Goal: Task Accomplishment & Management: Complete application form

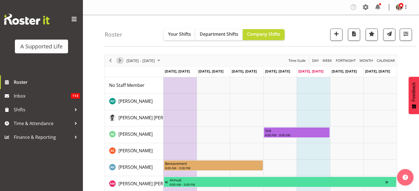
click at [118, 61] on span "Next" at bounding box center [119, 60] width 7 height 7
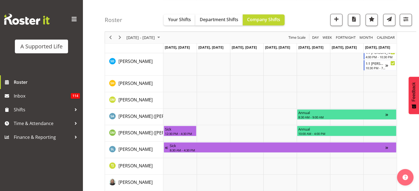
scroll to position [1232, 0]
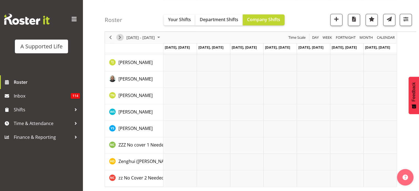
click at [120, 37] on span "Next" at bounding box center [119, 37] width 7 height 7
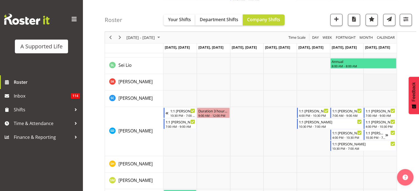
scroll to position [1046, 0]
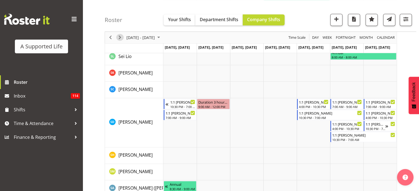
click at [121, 36] on span "Next" at bounding box center [119, 37] width 7 height 7
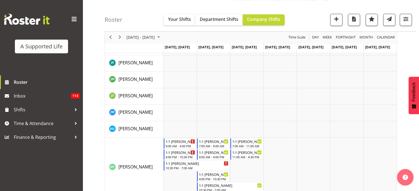
scroll to position [517, 0]
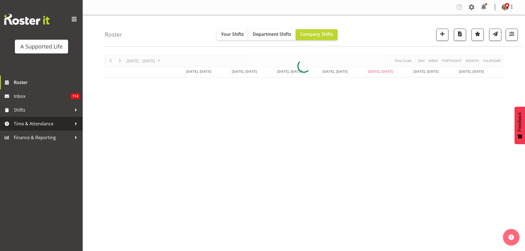
click at [52, 120] on span "Time & Attendance" at bounding box center [43, 124] width 58 height 8
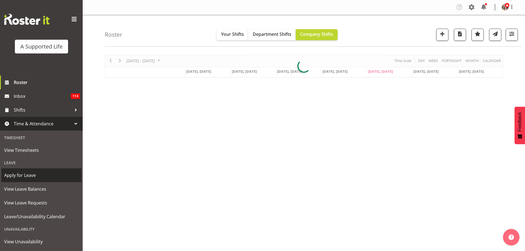
click at [44, 175] on span "Apply for Leave" at bounding box center [41, 175] width 74 height 8
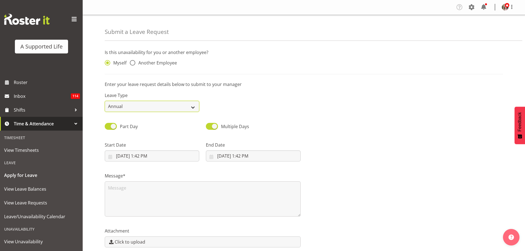
click at [125, 104] on select "Annual Sick Bereavement Domestic Violence Parental Jury Service Day In [GEOGRAP…" at bounding box center [152, 106] width 94 height 11
select select "Sick"
click at [105, 101] on select "Annual Sick Bereavement Domestic Violence Parental Jury Service Day In [GEOGRAP…" at bounding box center [152, 106] width 94 height 11
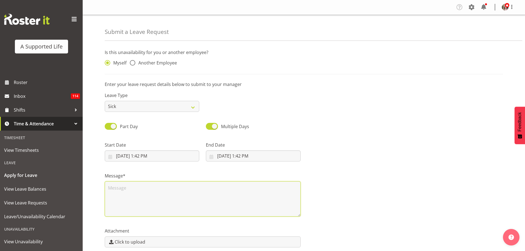
click at [140, 186] on textarea at bounding box center [203, 198] width 196 height 35
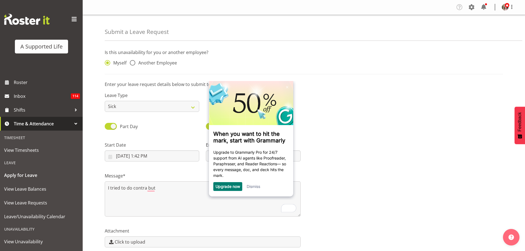
click at [260, 187] on link "Dismiss" at bounding box center [252, 186] width 13 height 5
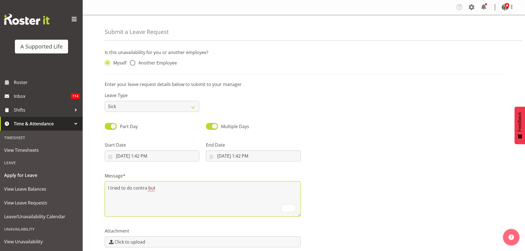
click at [193, 188] on textarea "I tried to do contra but" at bounding box center [203, 198] width 196 height 35
click at [131, 197] on textarea "I tried to do contra but now I have to take [PERSON_NAME] to the vet [DATE] so …" at bounding box center [203, 198] width 196 height 35
drag, startPoint x: 132, startPoint y: 194, endPoint x: 143, endPoint y: 202, distance: 13.4
click at [133, 196] on textarea "I tried to do contra but now I have to take Leia to the vet today so can I just…" at bounding box center [203, 198] width 196 height 35
click at [278, 195] on textarea "I tried to do contra but now I have to take Leia to the vet today so can I just…" at bounding box center [203, 198] width 196 height 35
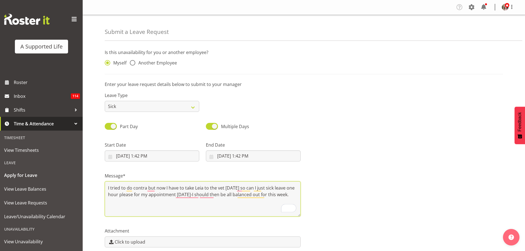
click at [298, 195] on textarea "I tried to do contra but now I have to take Leia to the vet today so can I just…" at bounding box center [203, 198] width 196 height 35
type textarea "I tried to do contra but now I have to take Leia to the vet today so can I just…"
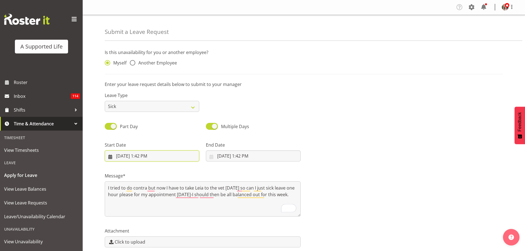
click at [123, 156] on input "9/26/2025, 1:42 PM" at bounding box center [152, 155] width 94 height 11
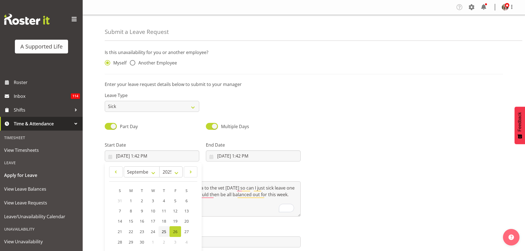
click at [166, 232] on span "25" at bounding box center [164, 231] width 4 height 5
type input "9/25/2025, 1:42 PM"
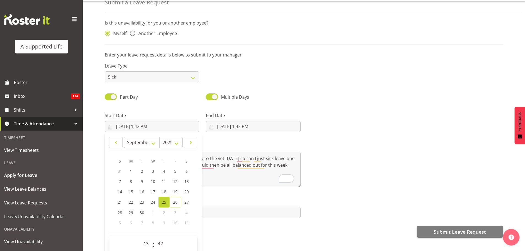
scroll to position [25, 0]
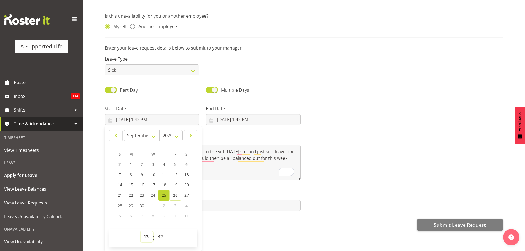
click at [144, 232] on select "00 01 02 03 04 05 06 07 08 09 10 11 12 13 14 15 16 17 18 19 20 21 22 23" at bounding box center [146, 236] width 12 height 11
select select "9"
click at [140, 231] on select "00 01 02 03 04 05 06 07 08 09 10 11 12 13 14 15 16 17 18 19 20 21 22 23" at bounding box center [146, 236] width 12 height 11
type input "9/25/2025, 9:42 AM"
click at [159, 235] on select "00 01 02 03 04 05 06 07 08 09 10 11 12 13 14 15 16 17 18 19 20 21 22 23 24 25 2…" at bounding box center [161, 236] width 12 height 11
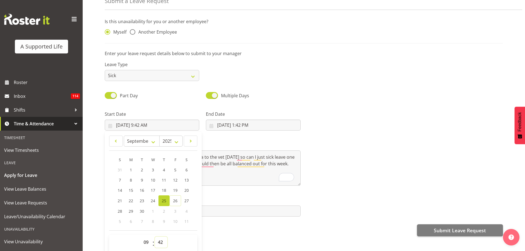
scroll to position [16, 0]
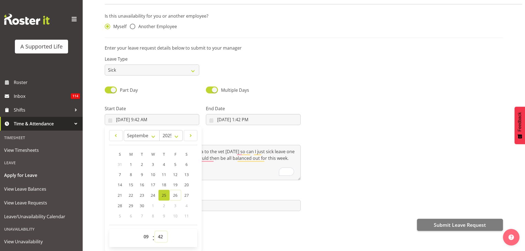
click at [163, 231] on select "00 01 02 03 04 05 06 07 08 09 10 11 12 13 14 15 16 17 18 19 20 21 22 23 24 25 2…" at bounding box center [161, 236] width 12 height 11
select select "0"
click at [155, 231] on select "00 01 02 03 04 05 06 07 08 09 10 11 12 13 14 15 16 17 18 19 20 21 22 23 24 25 2…" at bounding box center [161, 236] width 12 height 11
type input "9/25/2025, 9:00 AM"
click at [315, 113] on div at bounding box center [405, 112] width 202 height 31
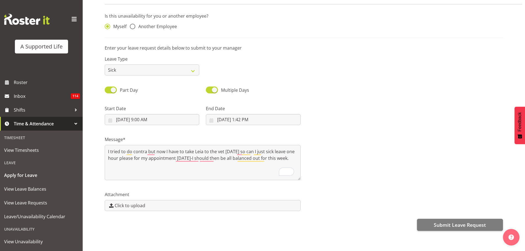
scroll to position [0, 0]
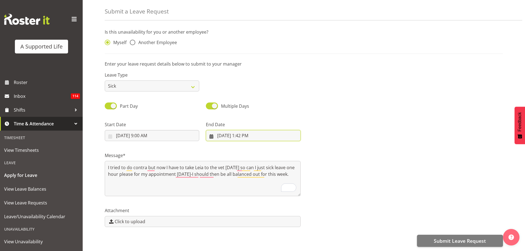
click at [227, 132] on input "9/26/2025, 1:42 PM" at bounding box center [253, 135] width 94 height 11
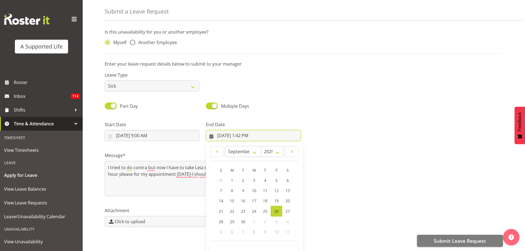
scroll to position [16, 0]
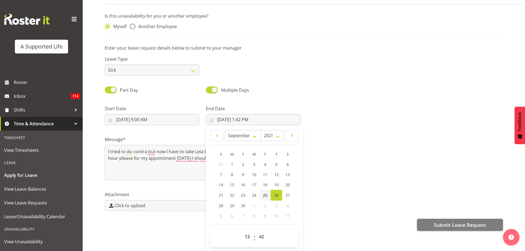
click at [261, 192] on link "25" at bounding box center [264, 195] width 11 height 11
type input "9/25/2025, 1:42 PM"
click at [244, 235] on select "00 01 02 03 04 05 06 07 08 09 10 11 12 13 14 15 16 17 18 19 20 21 22 23" at bounding box center [247, 236] width 12 height 11
select select "10"
click at [241, 231] on select "00 01 02 03 04 05 06 07 08 09 10 11 12 13 14 15 16 17 18 19 20 21 22 23" at bounding box center [247, 236] width 12 height 11
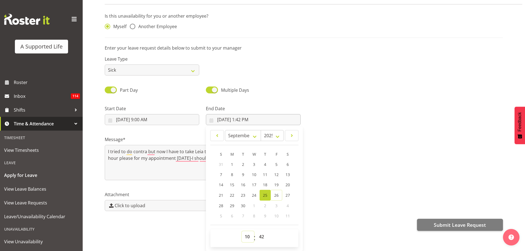
type input "9/25/2025, 10:42 AM"
drag, startPoint x: 261, startPoint y: 235, endPoint x: 263, endPoint y: 228, distance: 7.0
click at [261, 235] on select "00 01 02 03 04 05 06 07 08 09 10 11 12 13 14 15 16 17 18 19 20 21 22 23 24 25 2…" at bounding box center [262, 236] width 12 height 11
click at [262, 231] on select "00 01 02 03 04 05 06 07 08 09 10 11 12 13 14 15 16 17 18 19 20 21 22 23 24 25 2…" at bounding box center [262, 236] width 12 height 11
click at [263, 232] on select "00 01 02 03 04 05 06 07 08 09 10 11 12 13 14 15 16 17 18 19 20 21 22 23 24 25 2…" at bounding box center [262, 236] width 12 height 11
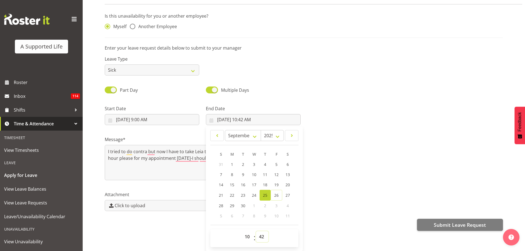
select select "0"
click at [256, 231] on select "00 01 02 03 04 05 06 07 08 09 10 11 12 13 14 15 16 17 18 19 20 21 22 23 24 25 2…" at bounding box center [262, 236] width 12 height 11
type input "9/25/2025, 10:00 AM"
click at [357, 129] on div "Message* I tried to do contra but now I have to take Leia to the vet today so c…" at bounding box center [303, 155] width 404 height 55
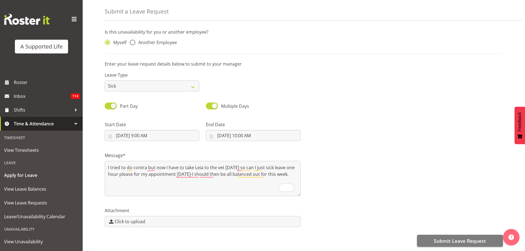
scroll to position [0, 0]
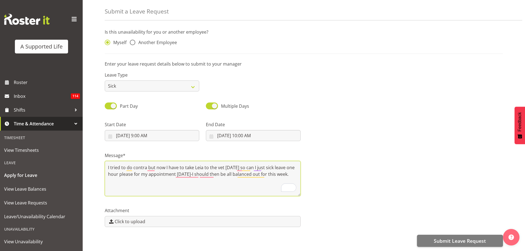
click at [263, 164] on textarea "I tried to do contra but now I have to take Leia to the vet today so can I just…" at bounding box center [203, 178] width 196 height 35
type textarea "I tried to do contra but now I have to take Leia to the vet today so can I just…"
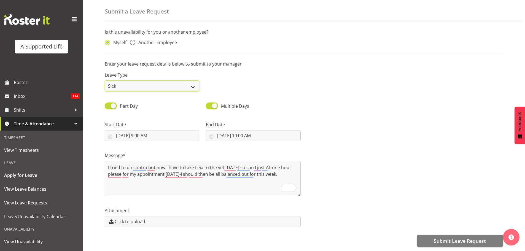
click at [162, 85] on select "Annual Sick Bereavement Domestic Violence Parental Jury Service Day In Lieu Oth…" at bounding box center [152, 85] width 94 height 11
select select "Annual"
click at [105, 80] on select "Annual Sick Bereavement Domestic Violence Parental Jury Service Day In Lieu Oth…" at bounding box center [152, 85] width 94 height 11
click at [300, 102] on div "Multiple Days" at bounding box center [253, 106] width 94 height 8
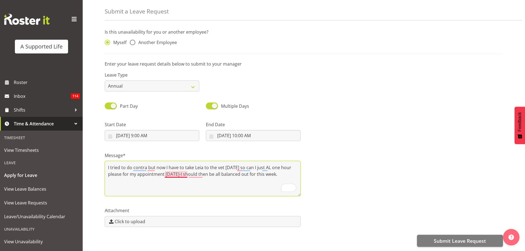
click at [170, 171] on textarea "I tried to do contra but now I have to take Leia to the vet today so can I just…" at bounding box center [203, 178] width 196 height 35
click at [192, 169] on textarea "I tried to do contra but now I have to take Leia to the vet today so can I just…" at bounding box center [203, 178] width 196 height 35
click at [186, 169] on textarea "I tried to do contra but now I have to take Leia to the vet today so can I just…" at bounding box center [203, 178] width 196 height 35
click at [290, 172] on textarea "I tried to do contra but now I have to take Leia to the vet today so can I just…" at bounding box center [203, 178] width 196 height 35
click at [236, 165] on textarea "I tried to do contra but now I have to take Leia to the vet today so can I just…" at bounding box center [203, 178] width 196 height 35
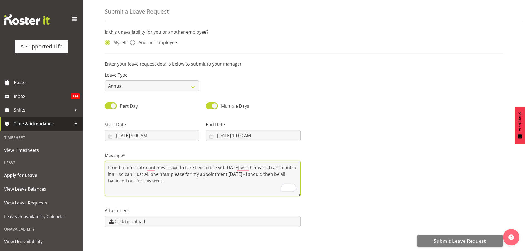
click at [216, 178] on textarea "I tried to do contra but now I have to take Leia to the vet today which means I…" at bounding box center [203, 178] width 196 height 35
type textarea "I tried to do contra but now I have to take Leia to the vet today which means I…"
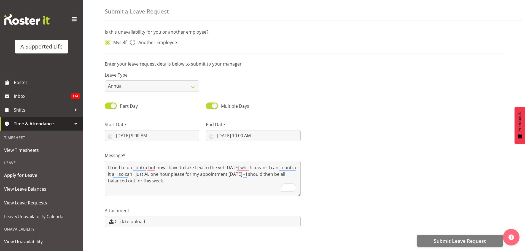
click at [385, 161] on div "Message* I tried to do contra but now I have to take Leia to the vet today whic…" at bounding box center [303, 171] width 404 height 55
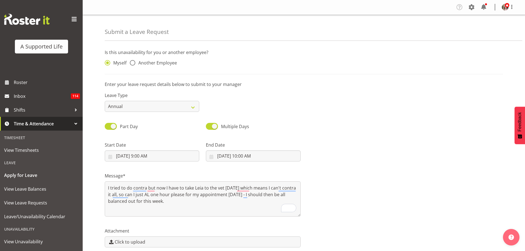
scroll to position [25, 0]
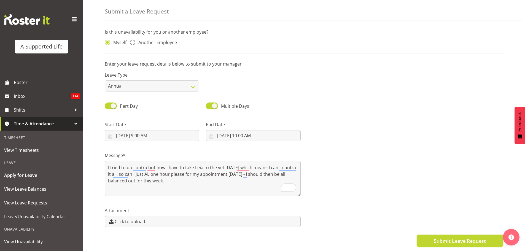
click at [448, 240] on span "Submit Leave Request" at bounding box center [459, 240] width 52 height 7
